Goal: Transaction & Acquisition: Obtain resource

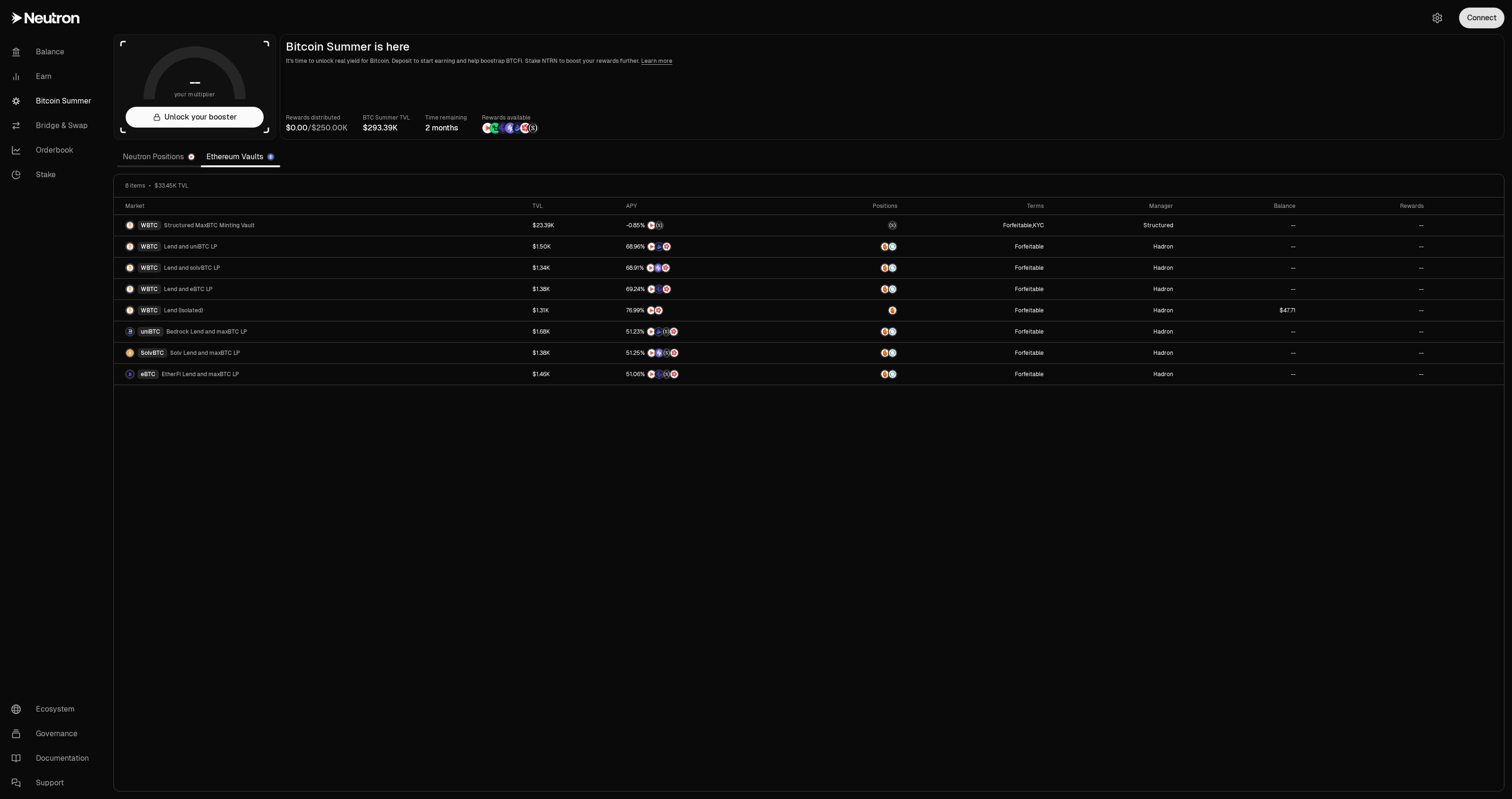
click at [1480, 24] on button "Connect" at bounding box center [1481, 18] width 45 height 21
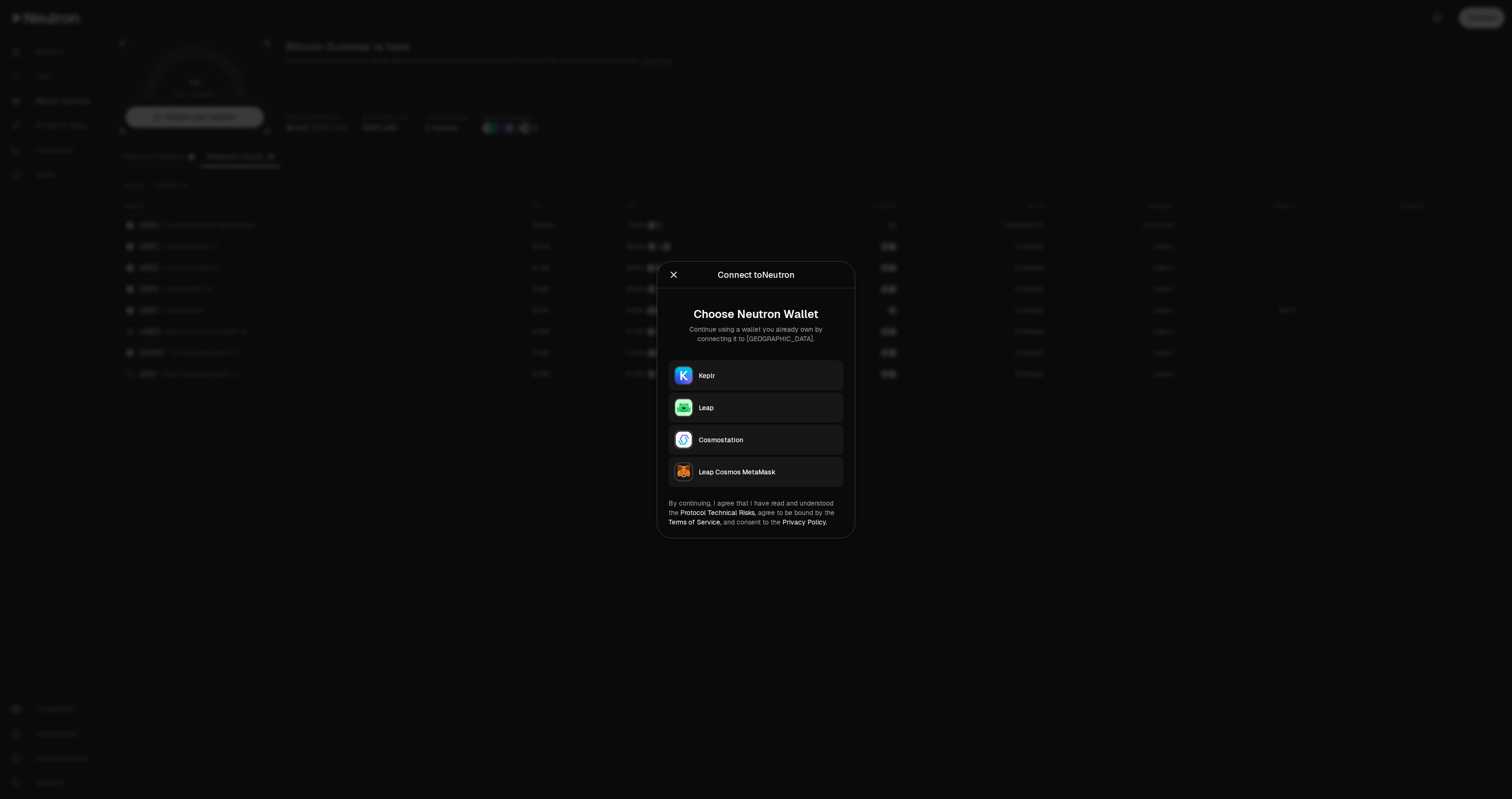
click at [708, 371] on div "Keplr" at bounding box center [768, 375] width 139 height 10
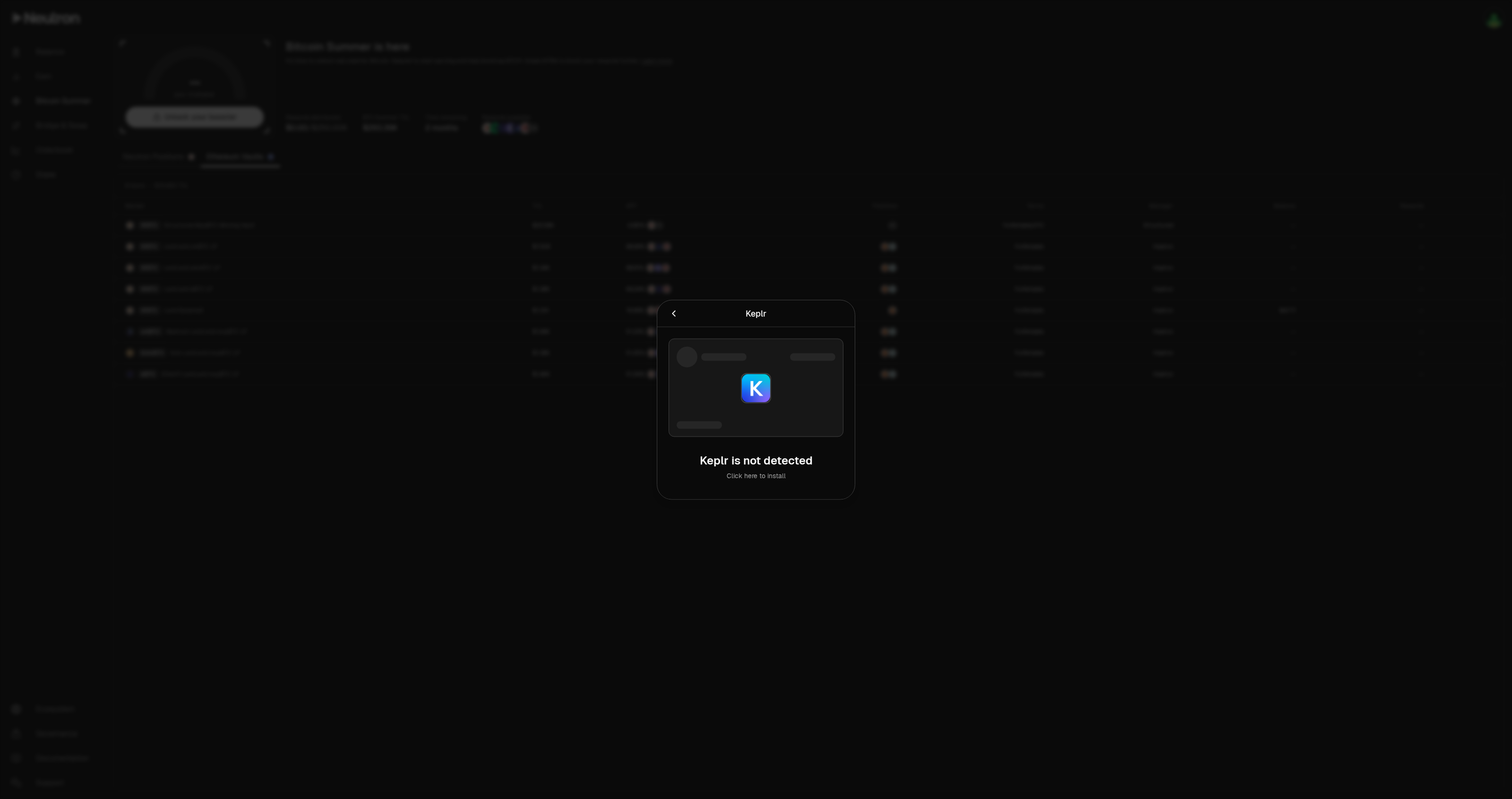
click at [1231, 423] on div at bounding box center [756, 400] width 1512 height 799
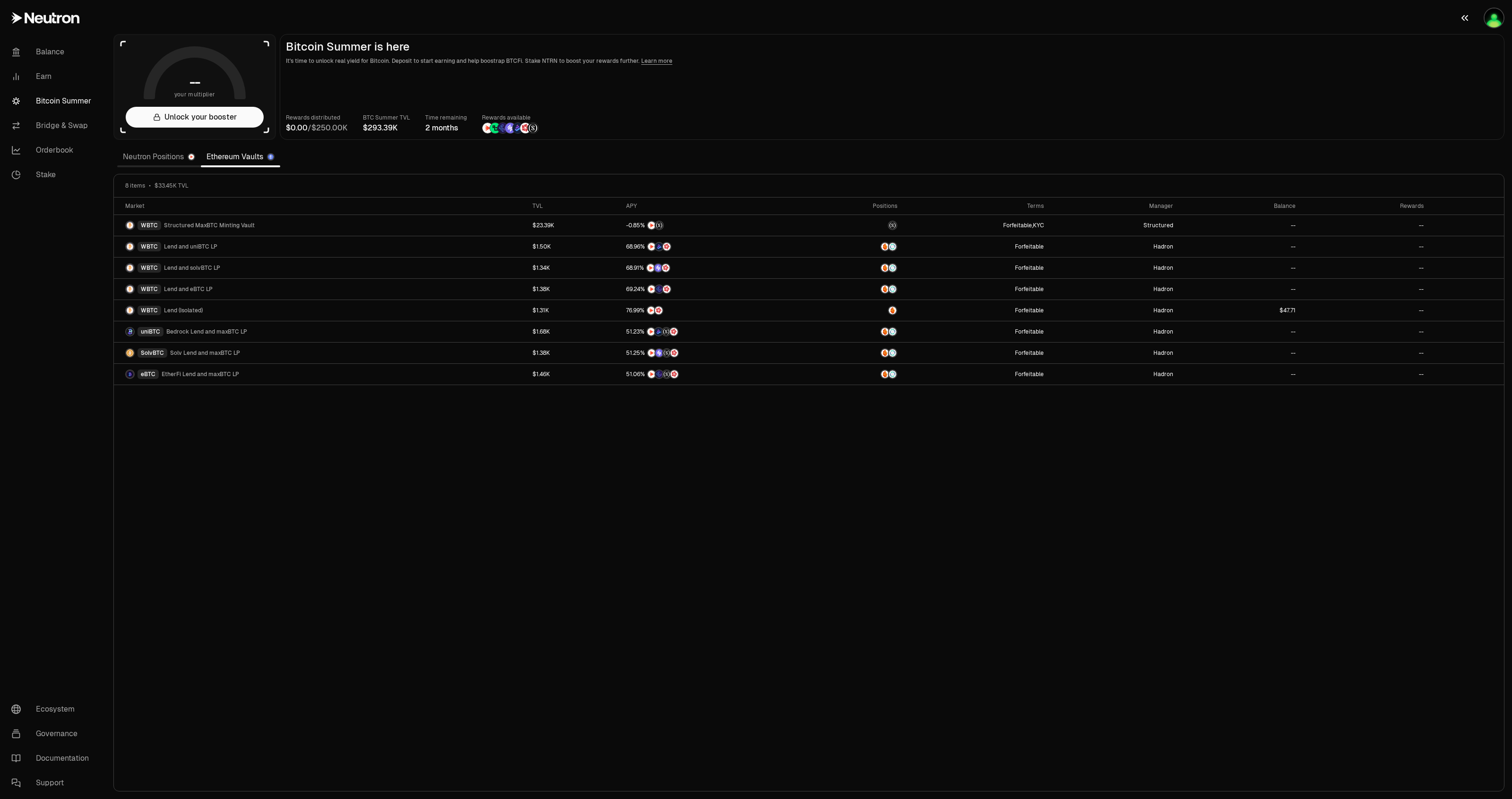
click at [1492, 21] on img "button" at bounding box center [1494, 18] width 19 height 19
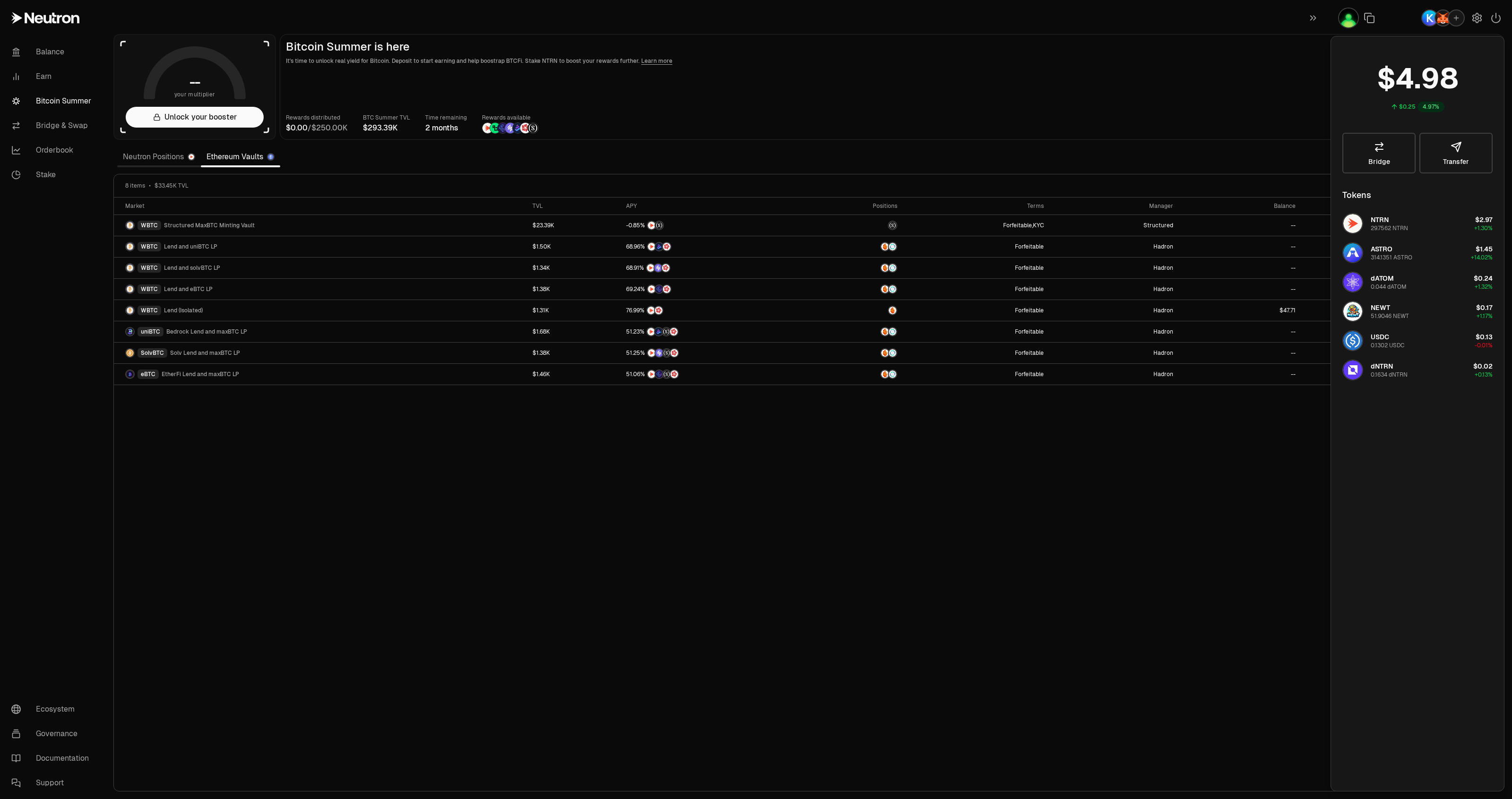
click at [1217, 105] on main "Bitcoin Summer is here It's time to unlock real yield for Bitcoin. Deposit to s…" at bounding box center [892, 86] width 1225 height 106
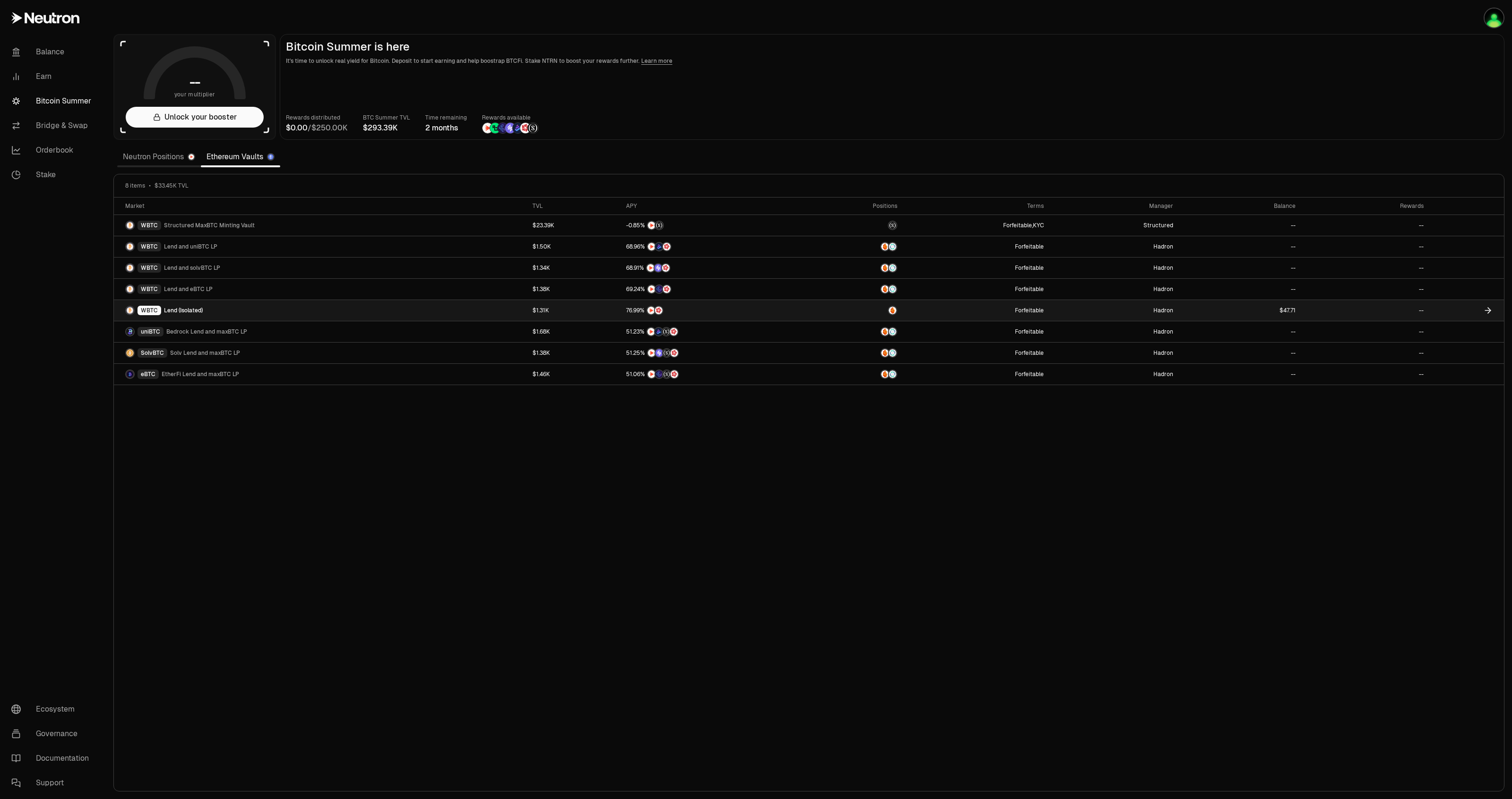
click at [548, 312] on link "$1.31K" at bounding box center [573, 310] width 93 height 21
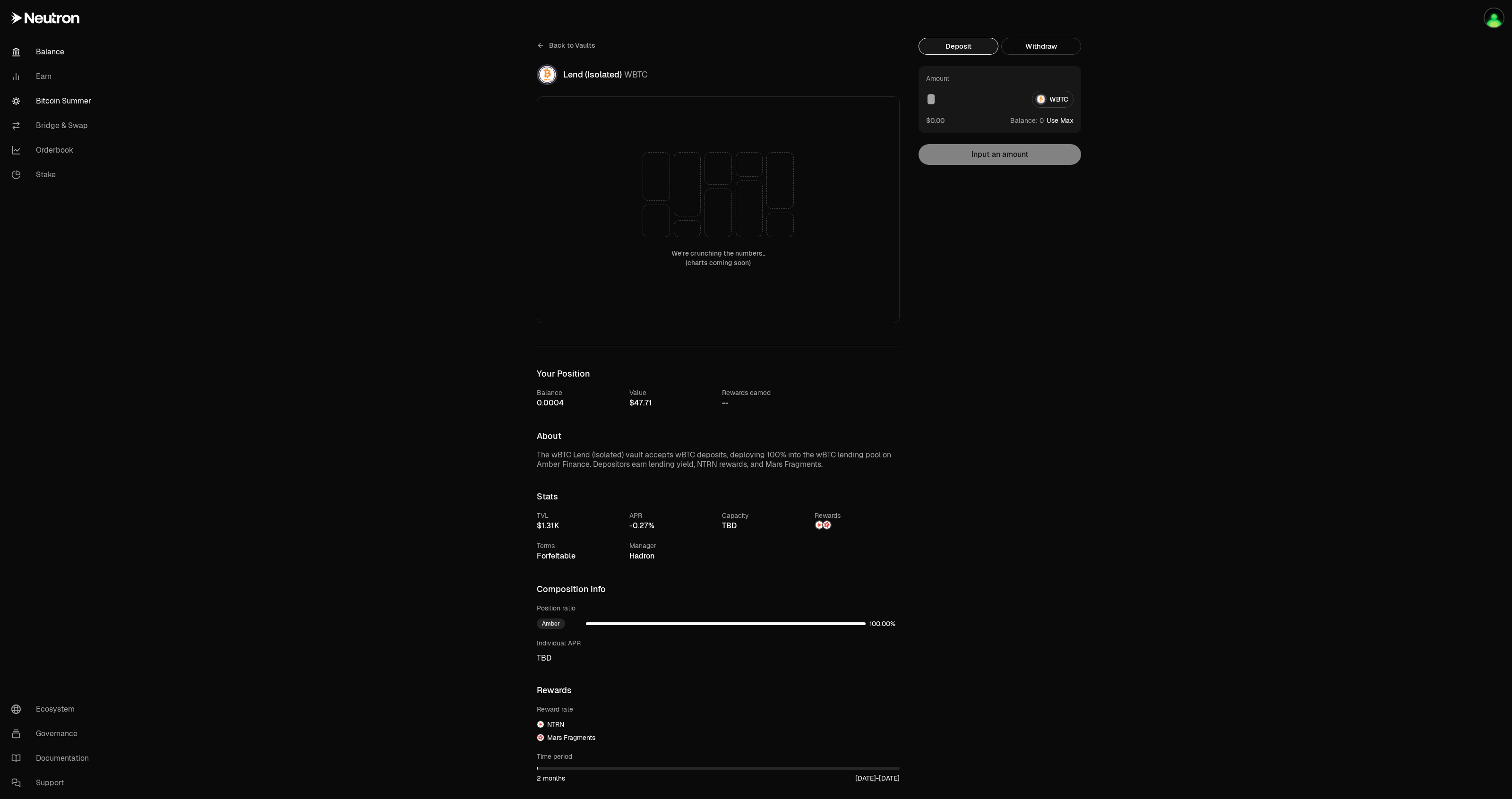
click at [53, 53] on link "Balance" at bounding box center [52, 52] width 98 height 24
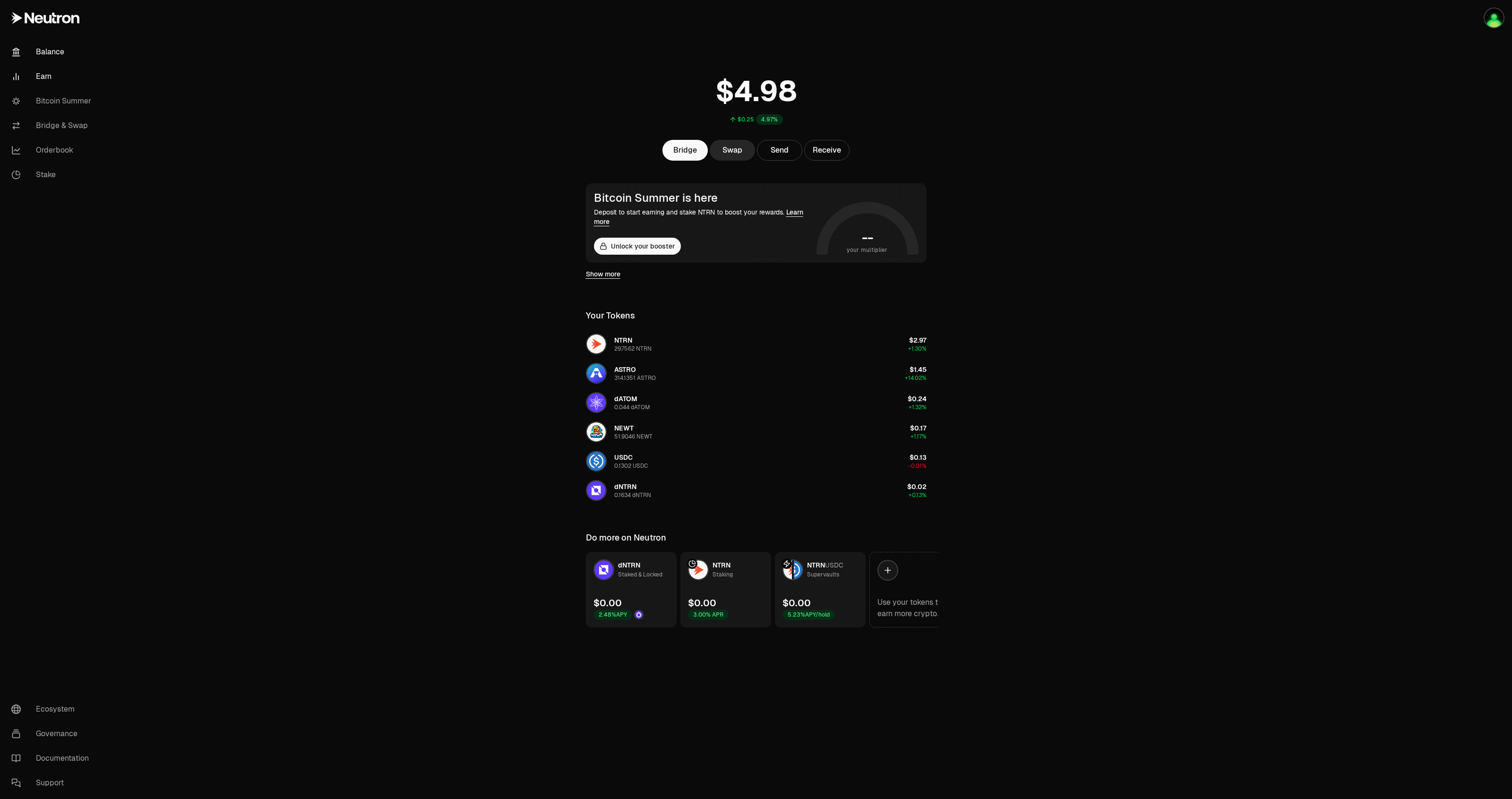
click at [52, 72] on link "Earn" at bounding box center [52, 76] width 98 height 24
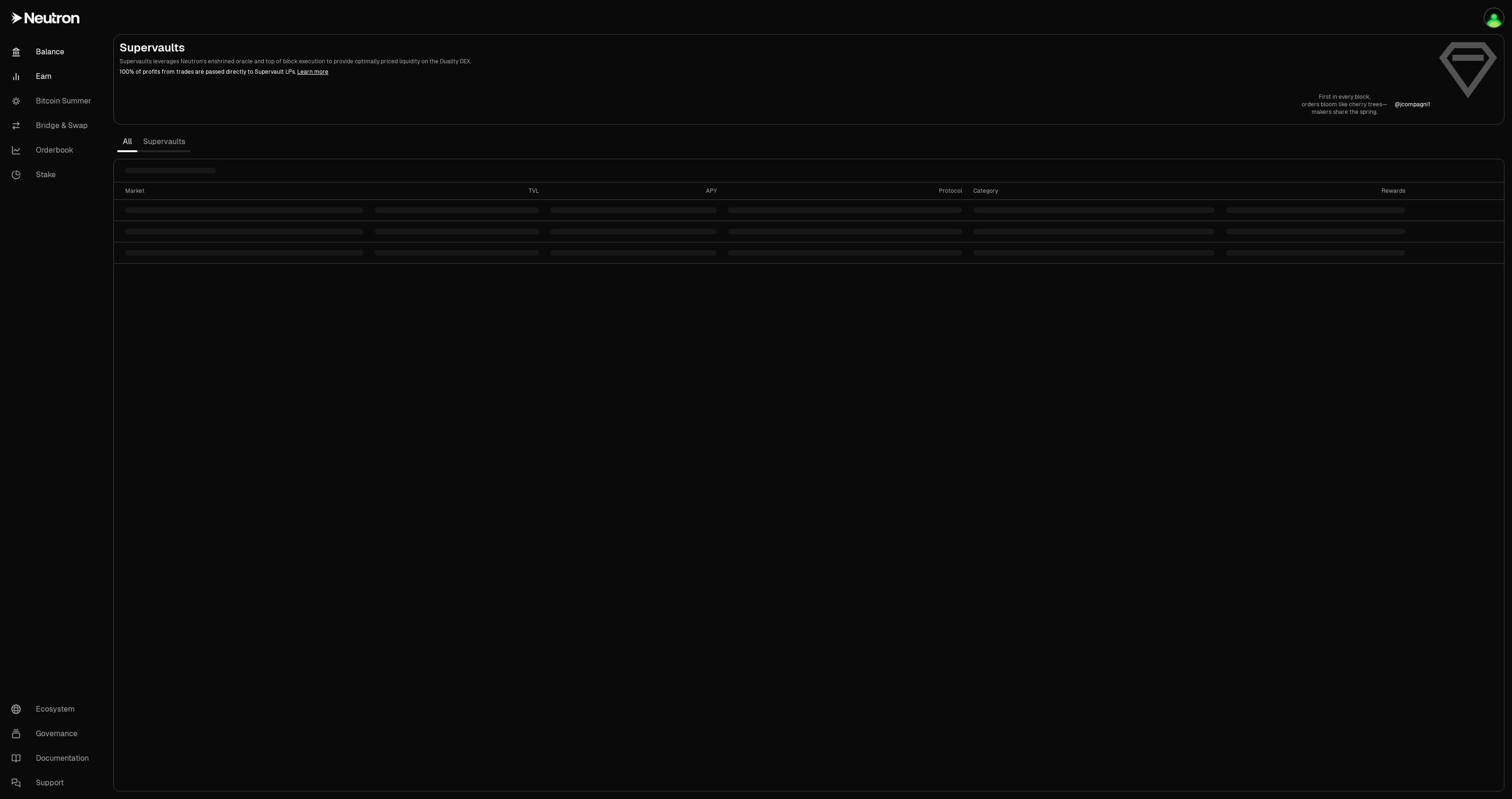
click at [52, 55] on link "Balance" at bounding box center [52, 52] width 98 height 24
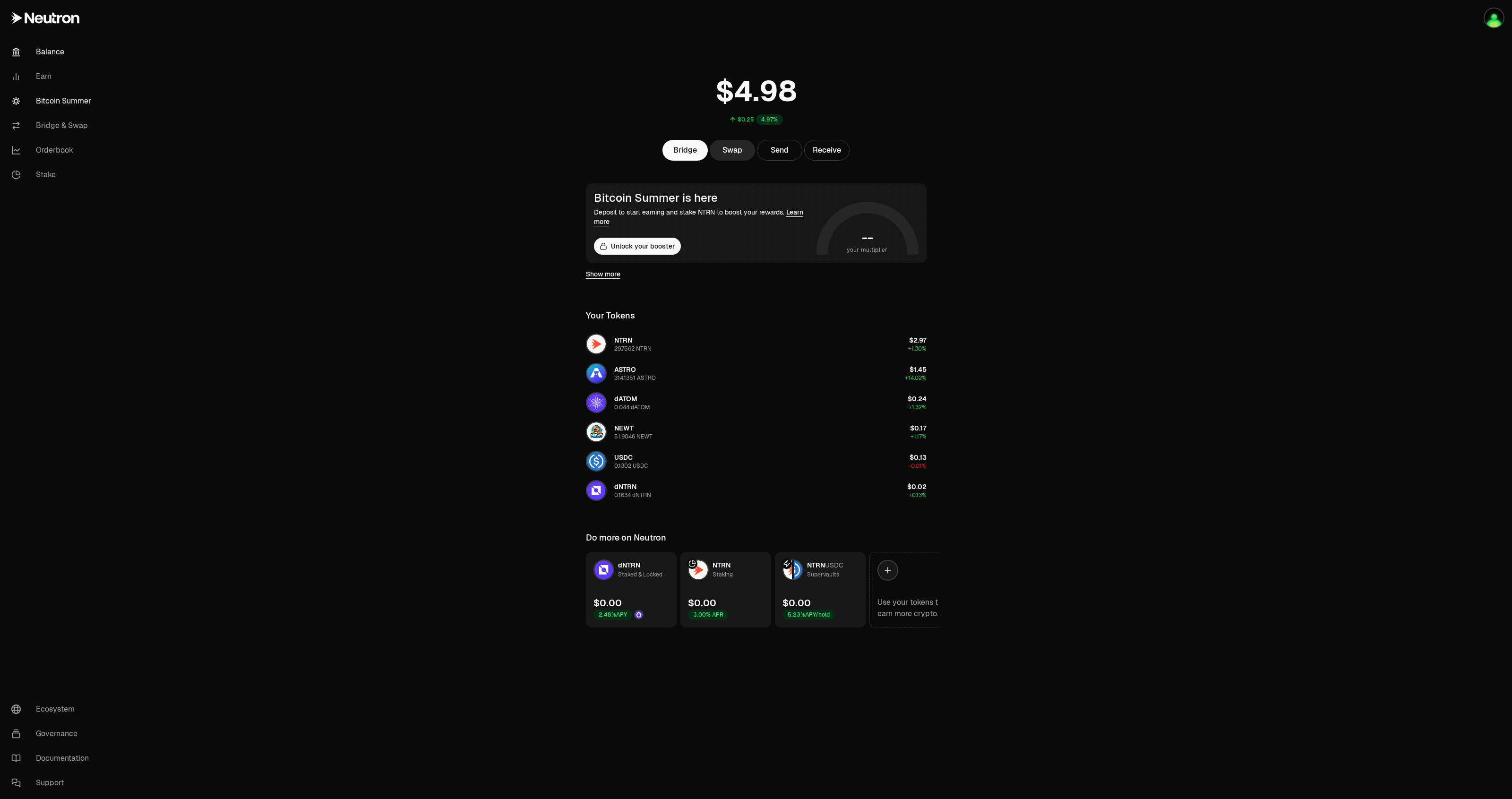
click at [46, 106] on link "Bitcoin Summer" at bounding box center [52, 100] width 98 height 24
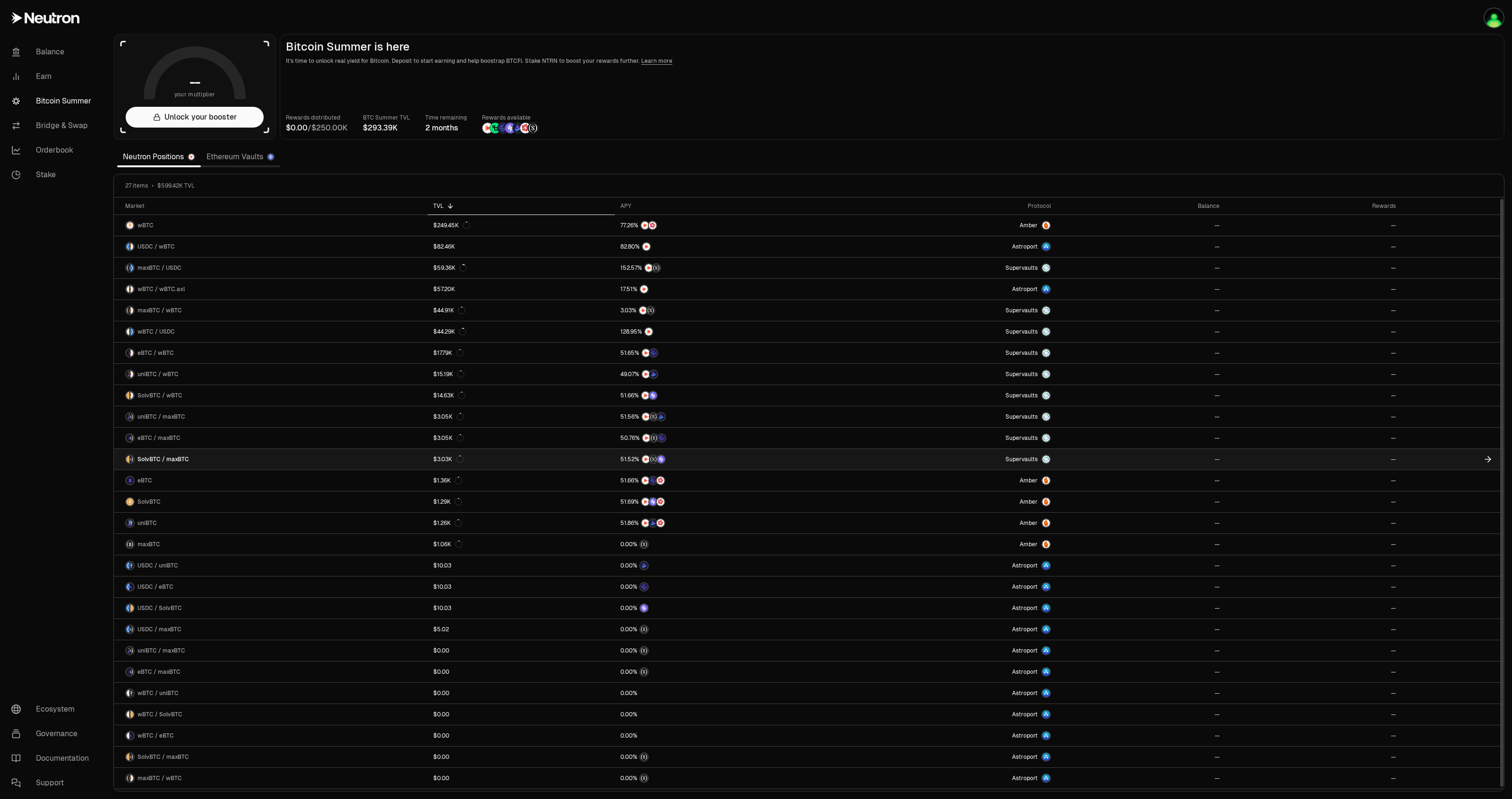
scroll to position [1, 0]
